Goal: Information Seeking & Learning: Learn about a topic

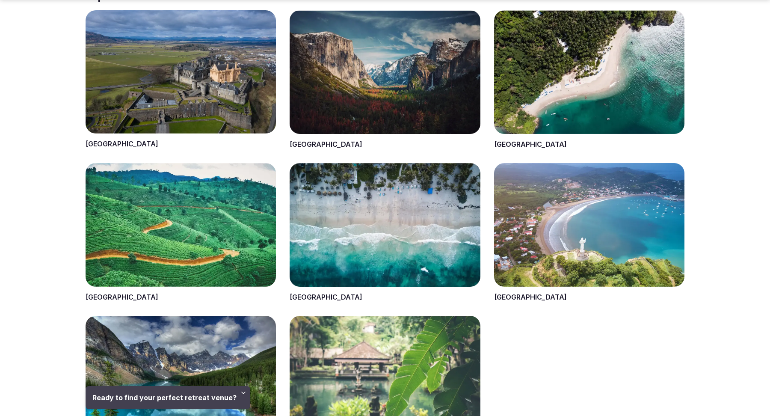
scroll to position [412, 0]
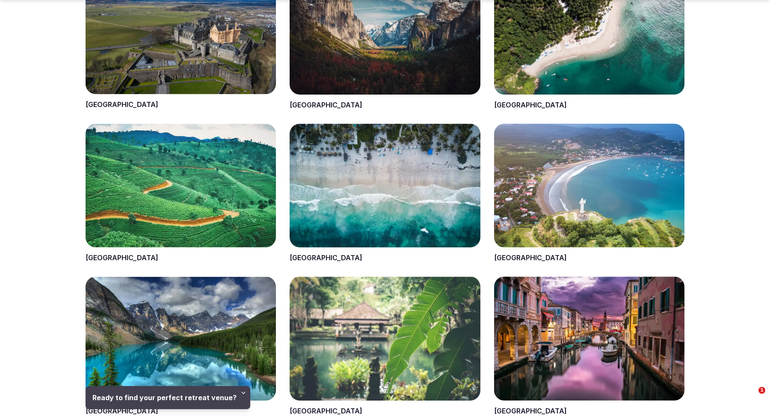
click at [307, 257] on span at bounding box center [385, 193] width 190 height 139
click at [303, 260] on span at bounding box center [385, 193] width 190 height 139
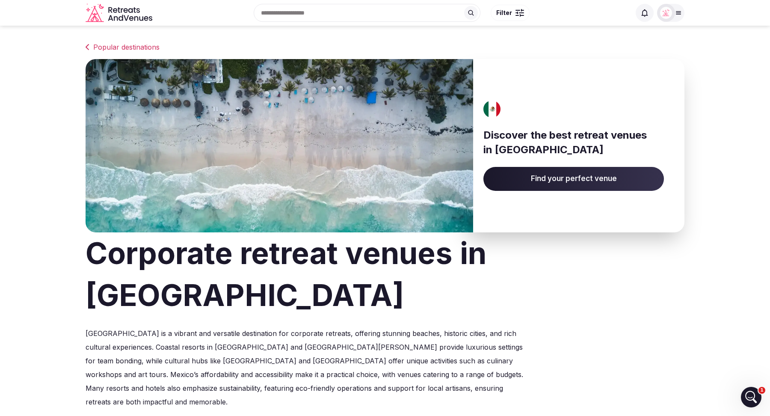
scroll to position [12, 0]
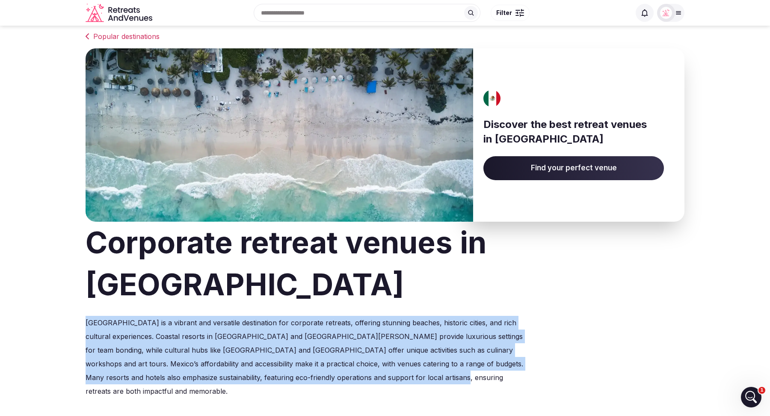
drag, startPoint x: 425, startPoint y: 338, endPoint x: 83, endPoint y: 279, distance: 346.5
copy p "[GEOGRAPHIC_DATA] is a vibrant and versatile destination for corporate retreats…"
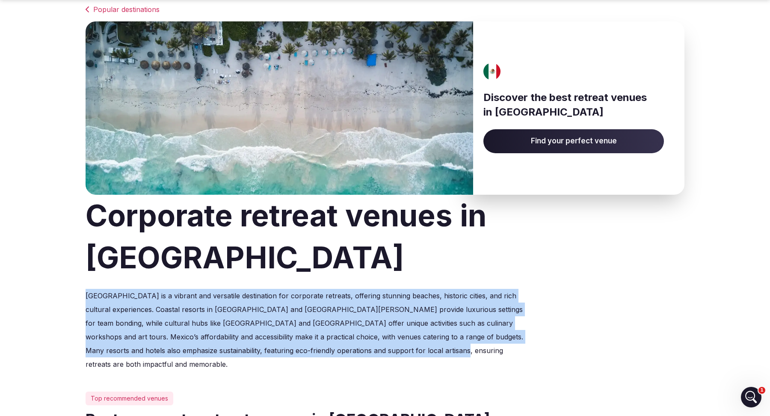
scroll to position [45, 0]
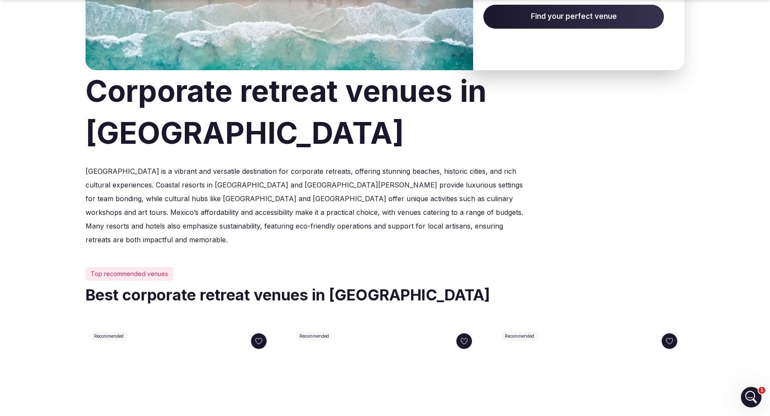
scroll to position [165, 0]
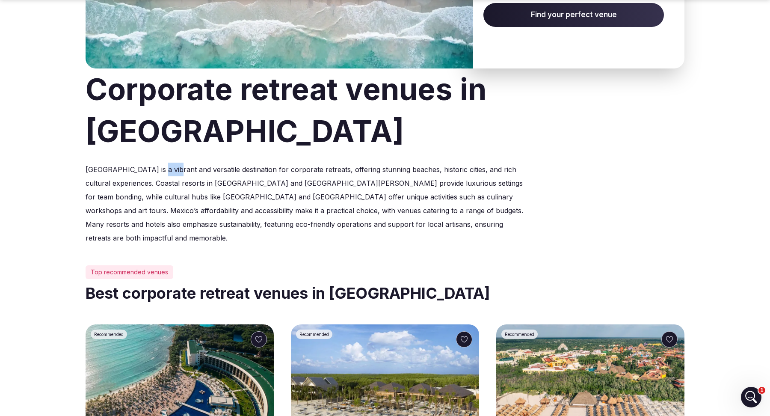
drag, startPoint x: 166, startPoint y: 133, endPoint x: 151, endPoint y: 133, distance: 15.0
click at [151, 163] on p "[GEOGRAPHIC_DATA] is a vibrant and versatile destination for corporate retreats…" at bounding box center [305, 204] width 438 height 82
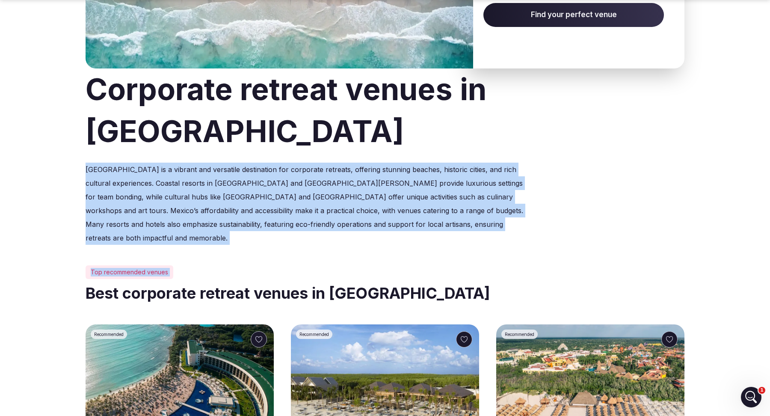
drag, startPoint x: 80, startPoint y: 130, endPoint x: 429, endPoint y: 194, distance: 354.6
click at [459, 177] on p "[GEOGRAPHIC_DATA] is a vibrant and versatile destination for corporate retreats…" at bounding box center [305, 204] width 438 height 82
